Goal: Check status: Check status

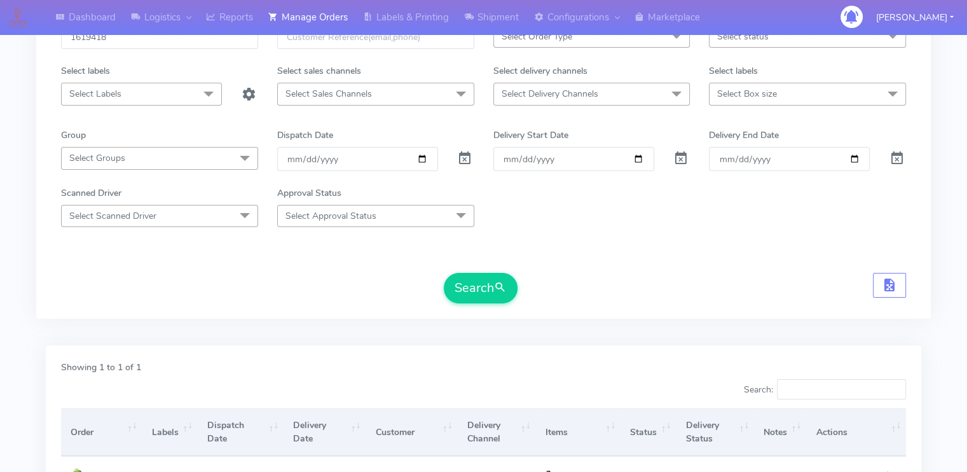
scroll to position [81, 0]
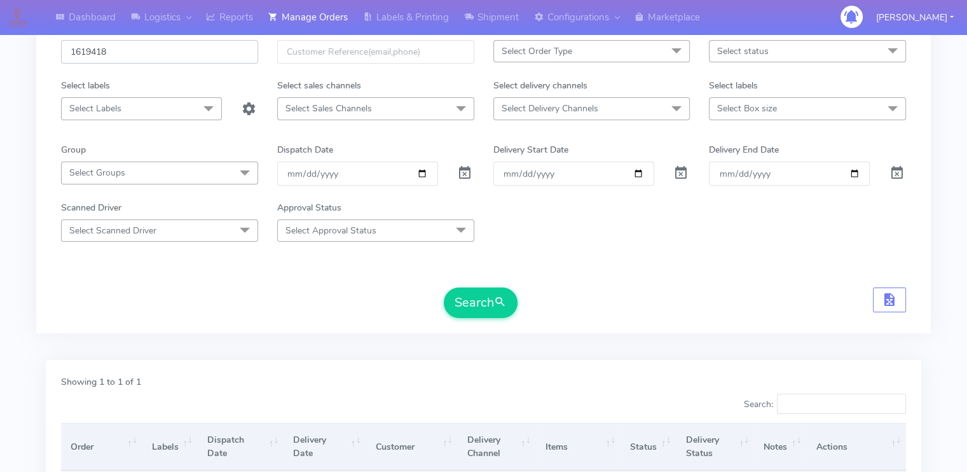
click at [107, 51] on input "1619418" at bounding box center [159, 52] width 197 height 24
paste input "8933"
type input "1618933"
click at [444, 287] on button "Search" at bounding box center [481, 302] width 74 height 31
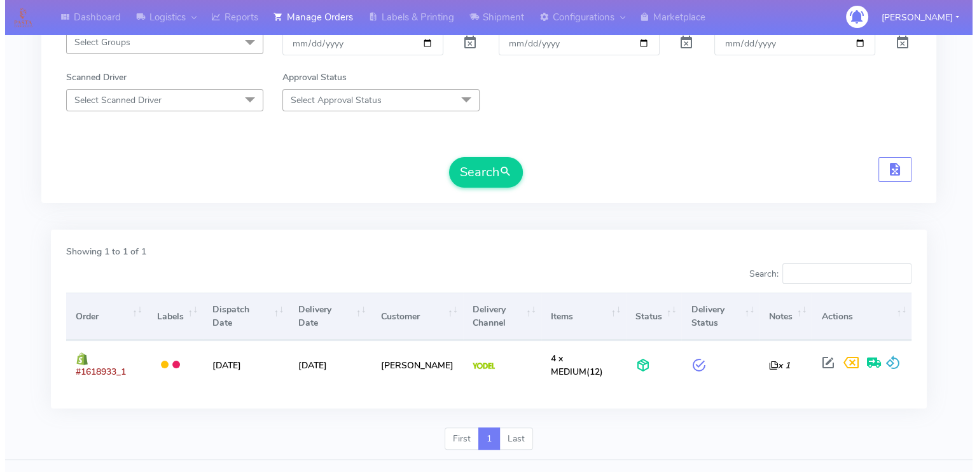
scroll to position [230, 0]
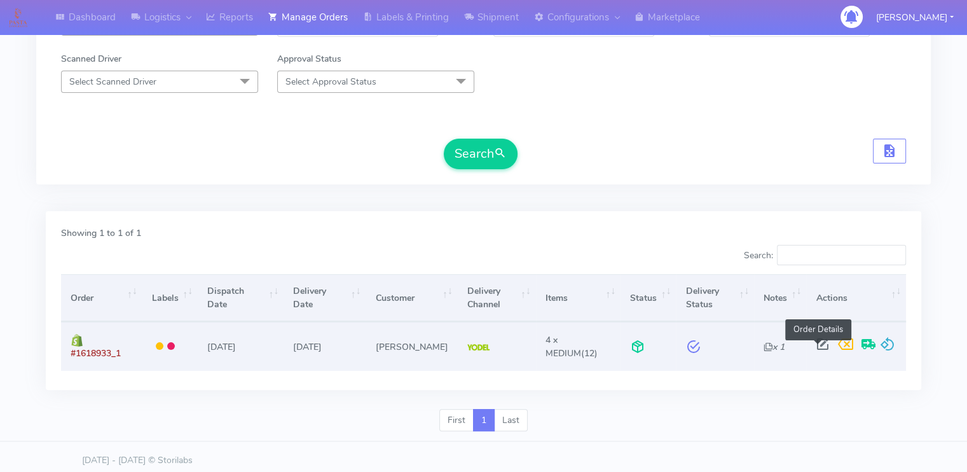
click at [816, 344] on span at bounding box center [822, 347] width 23 height 12
select select "5"
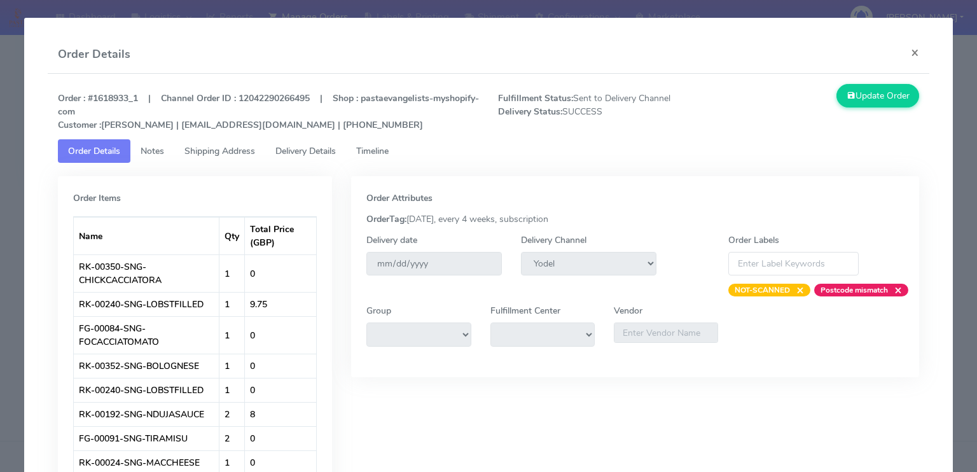
click at [297, 153] on span "Delivery Details" at bounding box center [305, 151] width 60 height 12
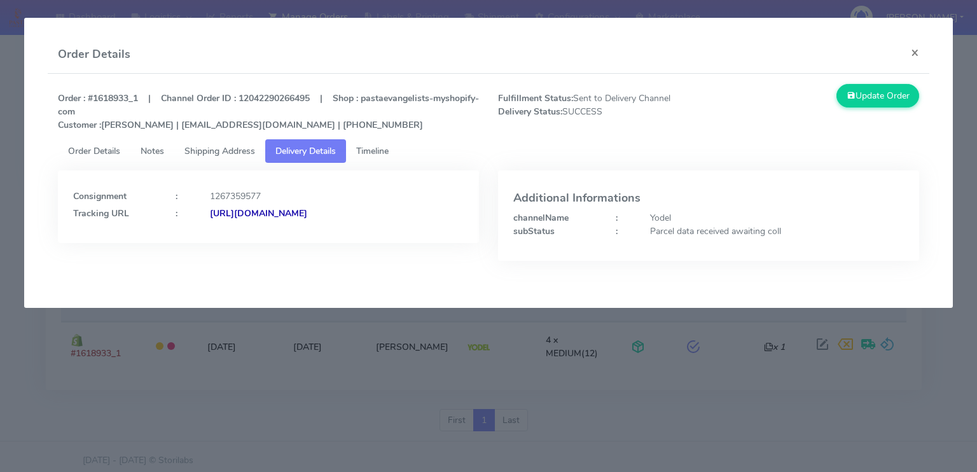
click at [307, 207] on strong "[URL][DOMAIN_NAME]" at bounding box center [258, 213] width 97 height 12
click at [234, 147] on span "Shipping Address" at bounding box center [219, 151] width 71 height 12
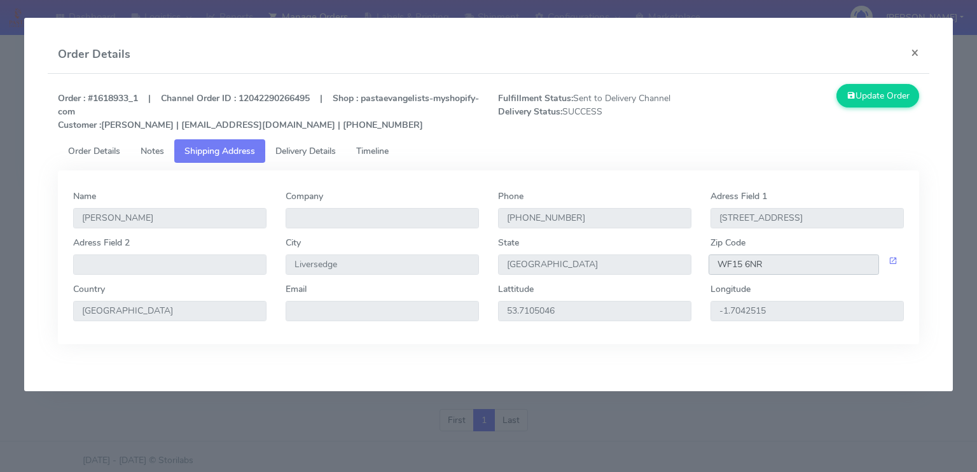
click at [819, 263] on input "WF15 6NR" at bounding box center [793, 264] width 170 height 20
